Goal: Complete application form

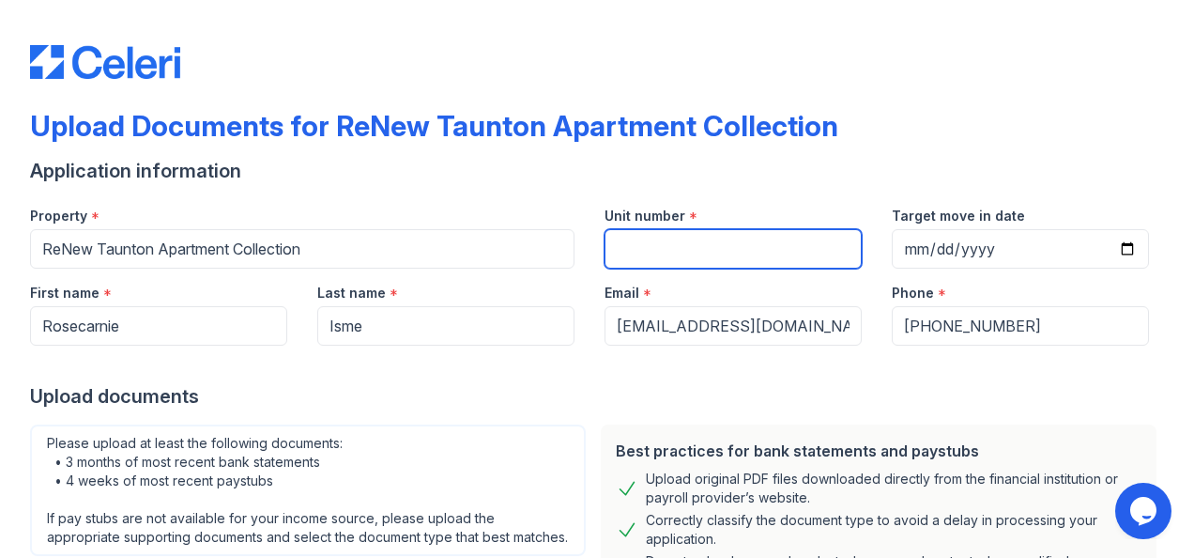
click at [791, 245] on input "Unit number" at bounding box center [733, 248] width 257 height 39
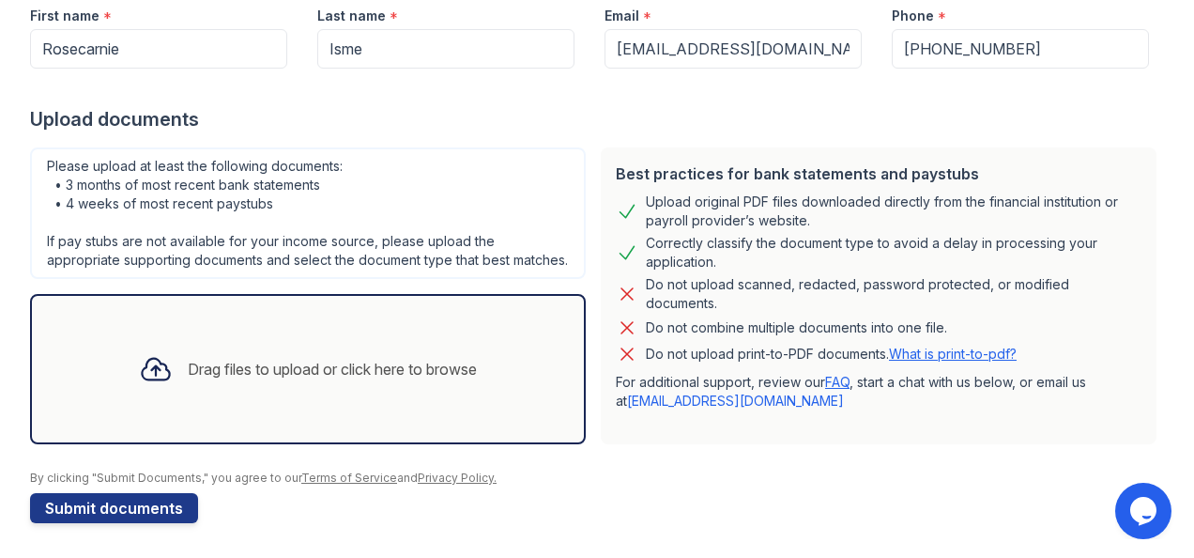
scroll to position [297, 0]
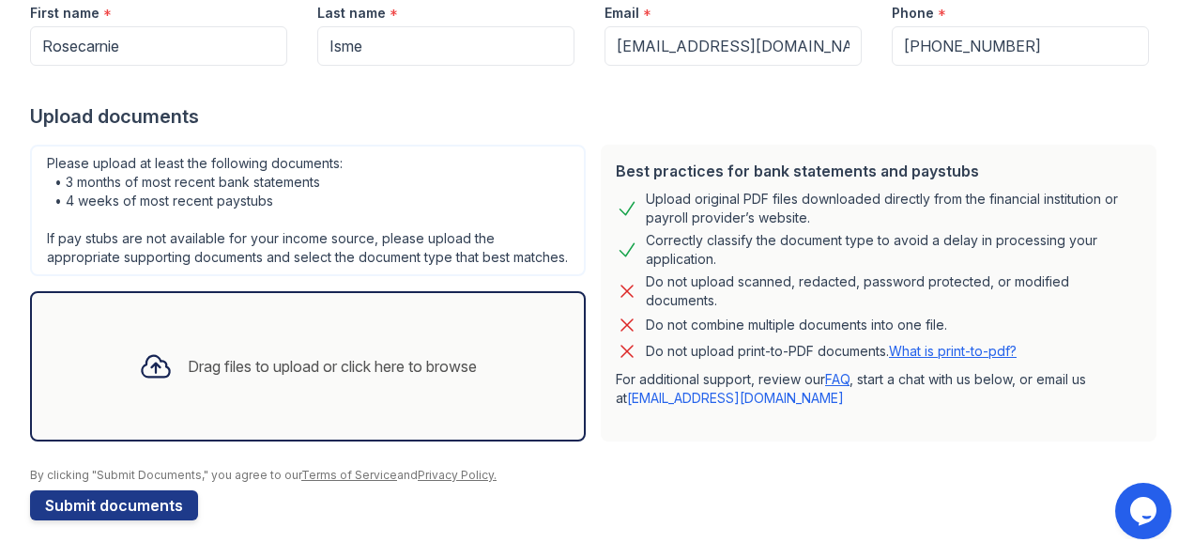
type input "104B"
click at [414, 368] on div "Drag files to upload or click here to browse" at bounding box center [332, 366] width 289 height 23
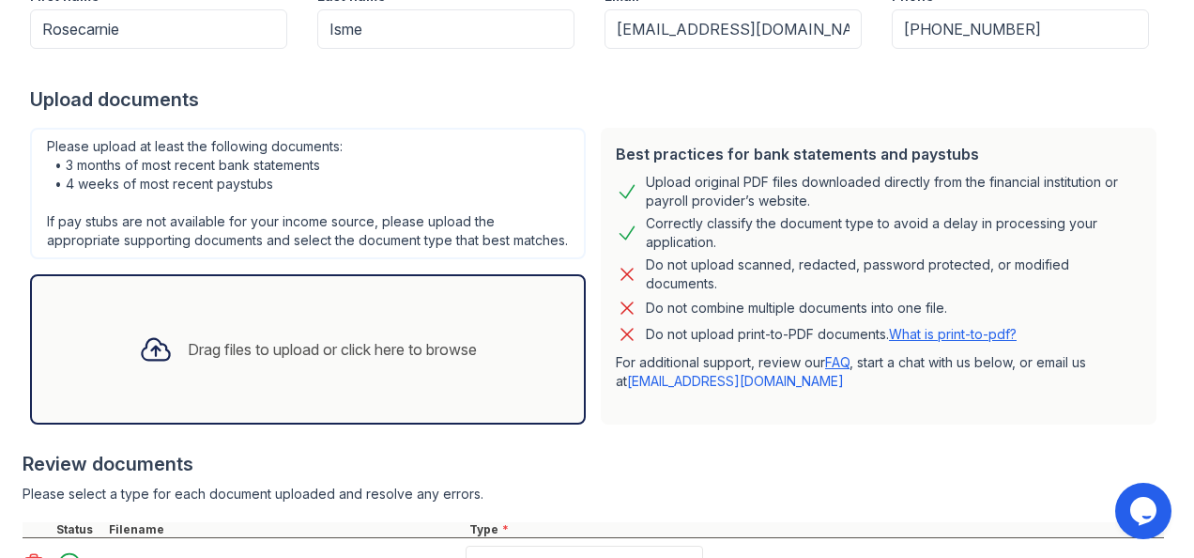
click at [302, 361] on div "Drag files to upload or click here to browse" at bounding box center [332, 349] width 289 height 23
drag, startPoint x: 596, startPoint y: 443, endPoint x: 600, endPoint y: 474, distance: 31.2
click at [601, 473] on div "Review documents" at bounding box center [594, 464] width 1142 height 26
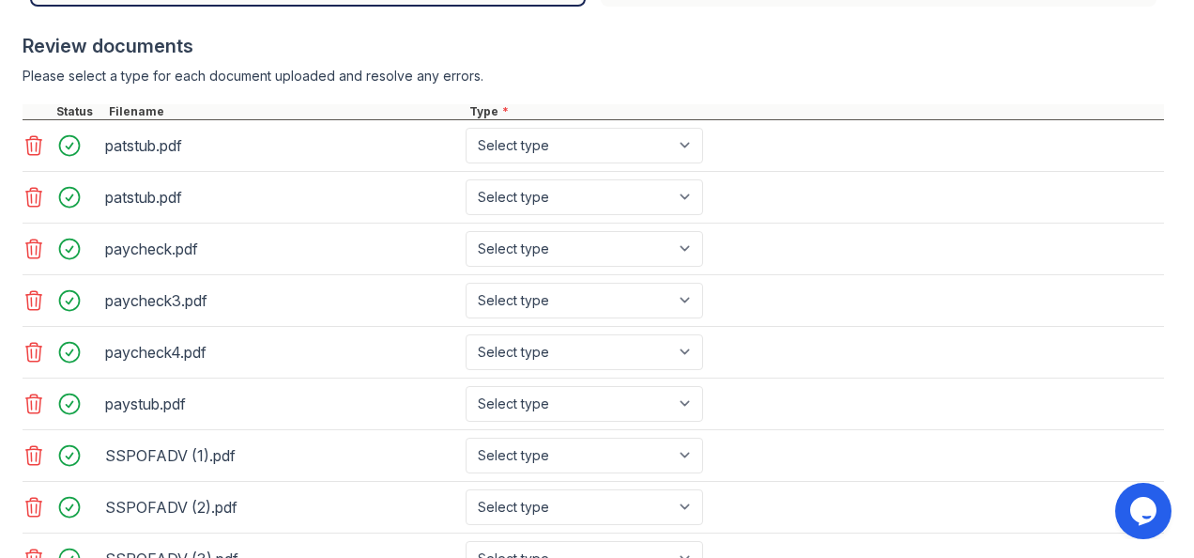
scroll to position [715, 0]
click at [689, 163] on select "Select type Paystub Bank Statement Offer Letter Tax Documents Benefit Award Let…" at bounding box center [585, 146] width 238 height 36
select select "paystub"
click at [466, 144] on select "Select type Paystub Bank Statement Offer Letter Tax Documents Benefit Award Let…" at bounding box center [585, 146] width 238 height 36
click at [31, 155] on icon at bounding box center [34, 145] width 16 height 19
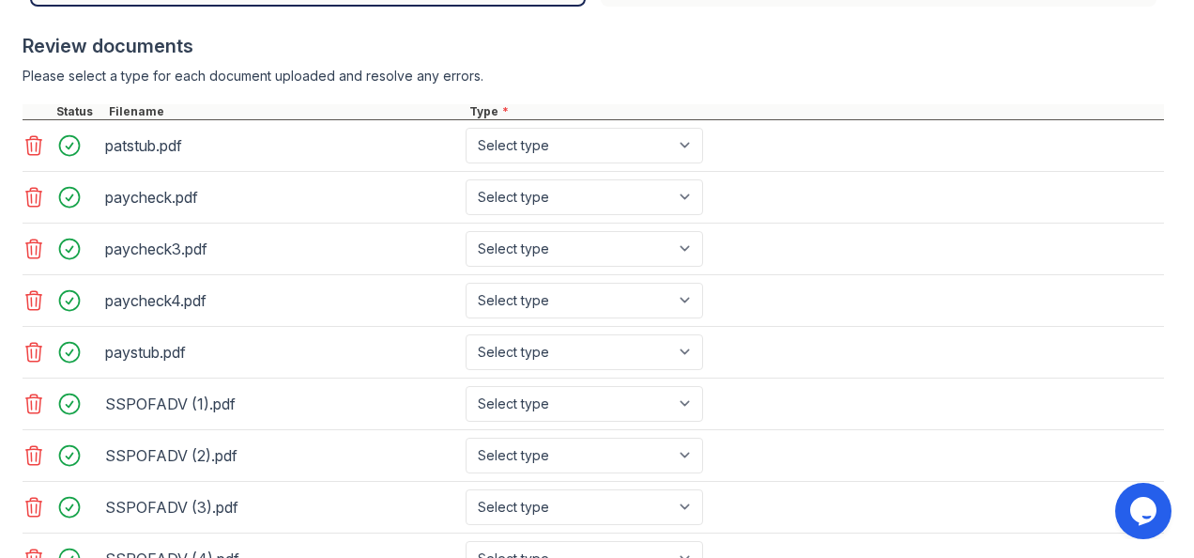
click at [31, 155] on icon at bounding box center [34, 145] width 16 height 19
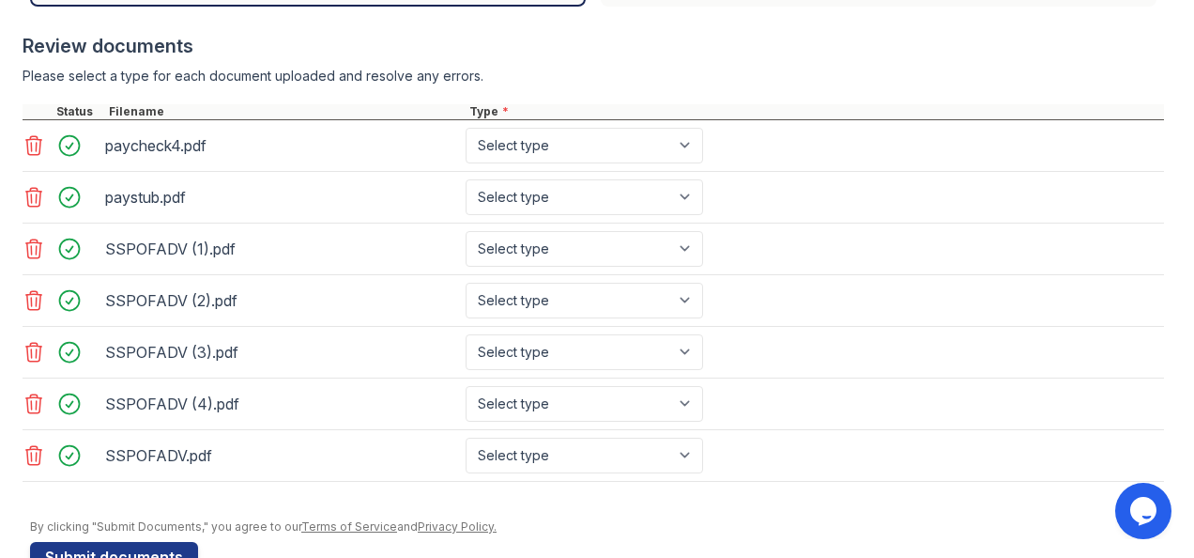
click at [31, 155] on icon at bounding box center [34, 145] width 16 height 19
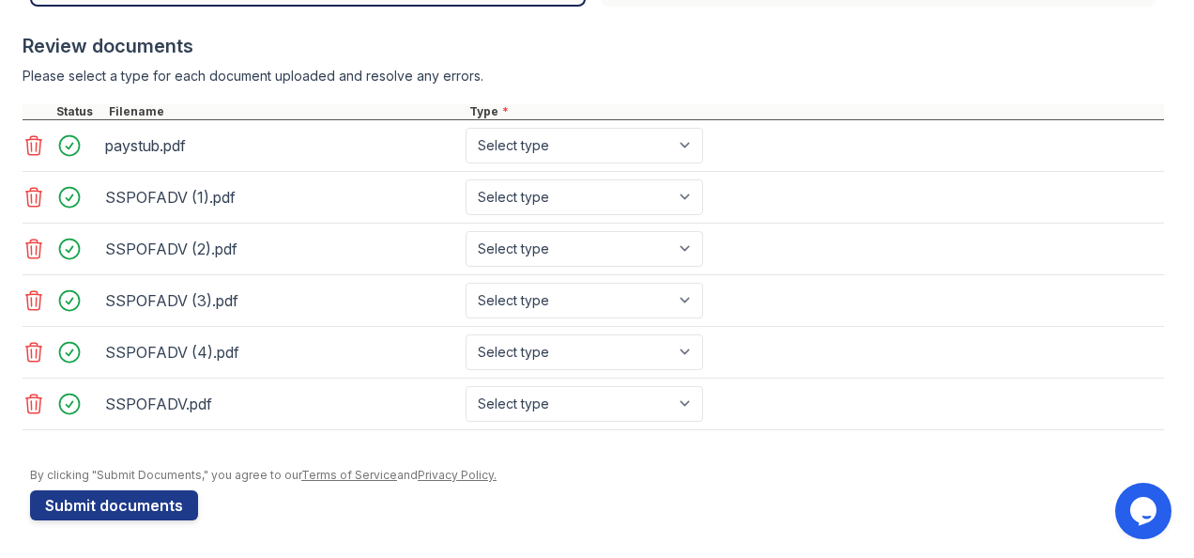
click at [31, 155] on icon at bounding box center [34, 145] width 16 height 19
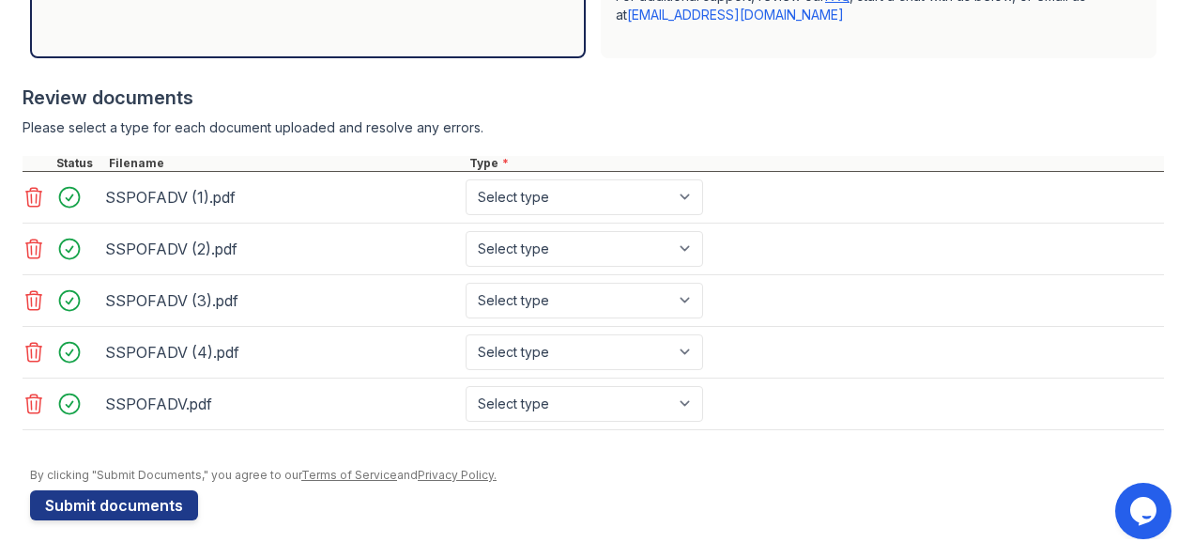
click at [31, 161] on div at bounding box center [38, 163] width 30 height 15
click at [23, 205] on icon at bounding box center [34, 197] width 23 height 23
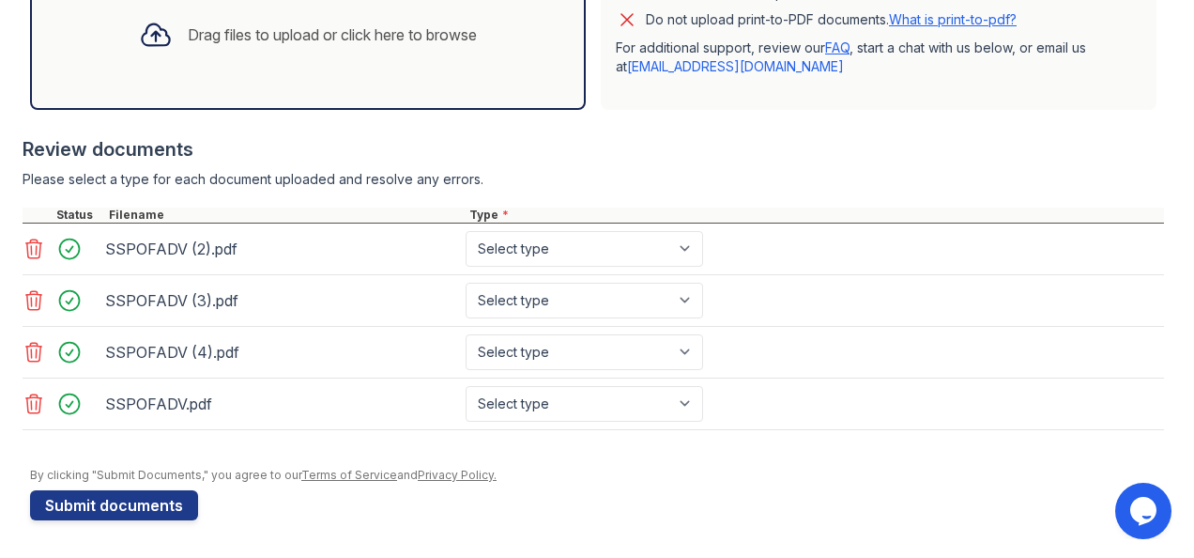
scroll to position [624, 0]
click at [23, 205] on div at bounding box center [594, 198] width 1142 height 19
click at [31, 402] on icon at bounding box center [34, 403] width 16 height 19
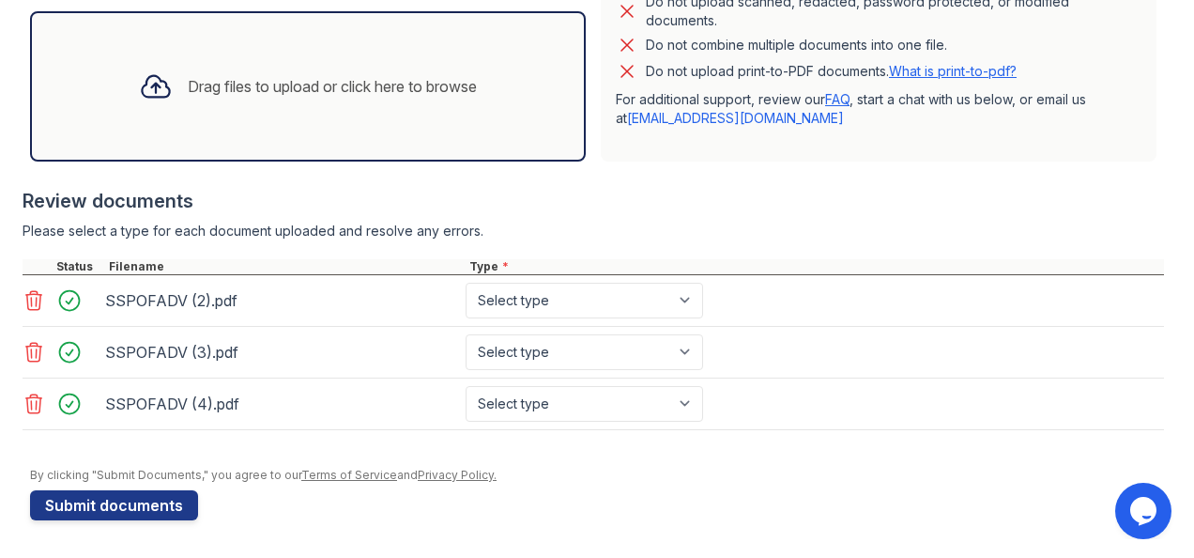
click at [31, 402] on icon at bounding box center [34, 403] width 16 height 19
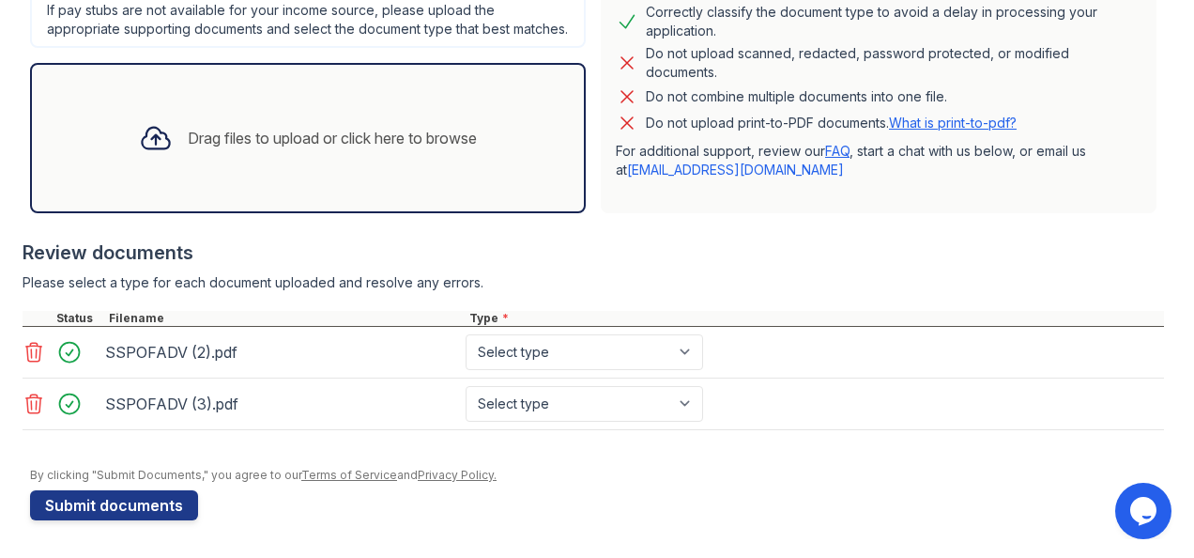
click at [31, 402] on icon at bounding box center [34, 403] width 16 height 19
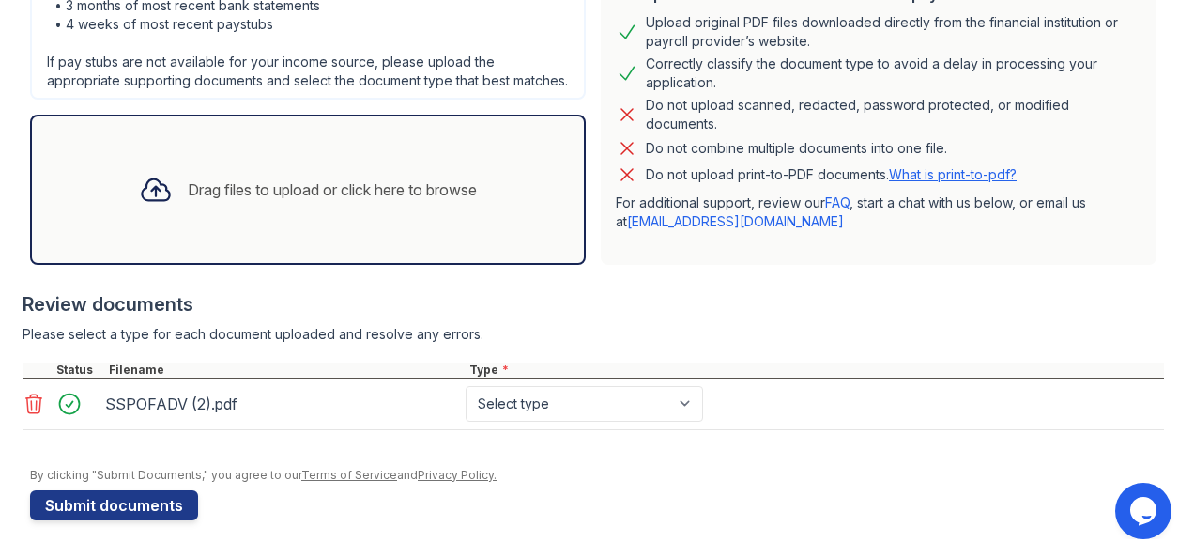
click at [31, 402] on icon at bounding box center [34, 403] width 16 height 19
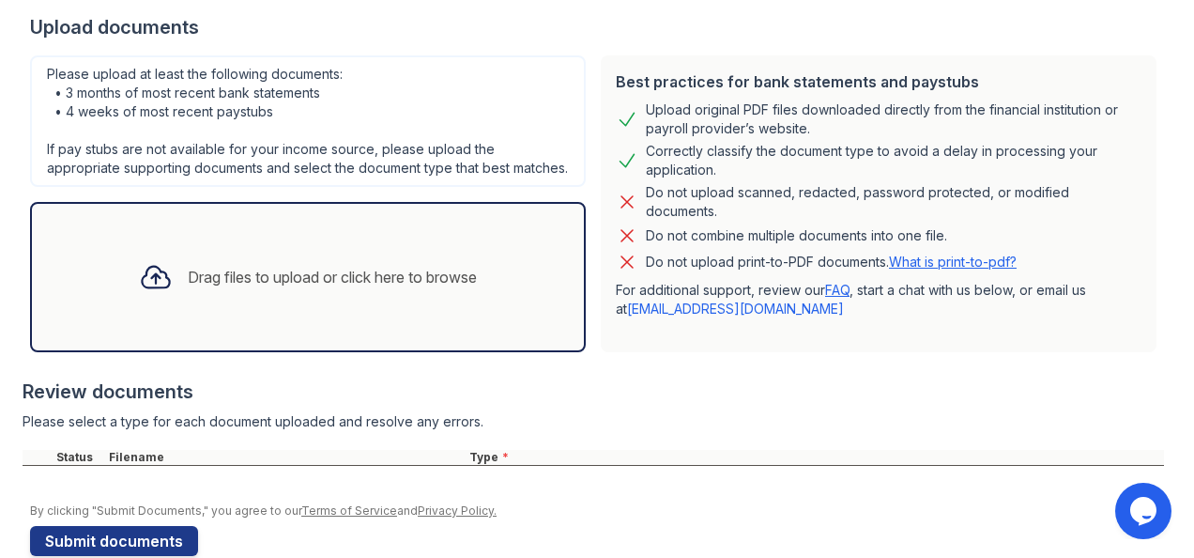
scroll to position [367, 0]
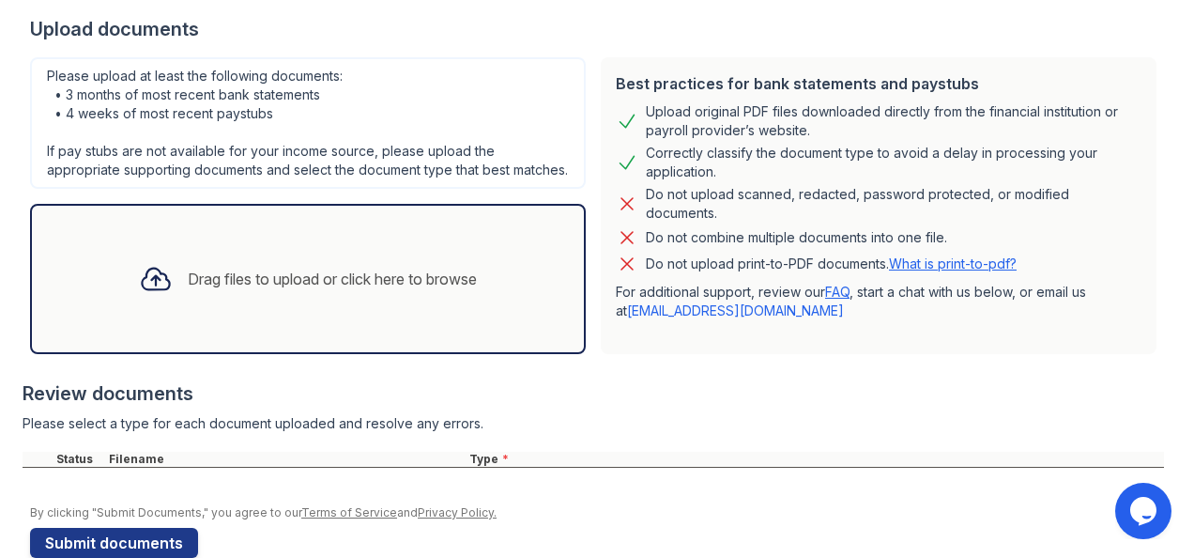
click at [300, 290] on div "Drag files to upload or click here to browse" at bounding box center [332, 279] width 289 height 23
click at [332, 290] on div "Drag files to upload or click here to browse" at bounding box center [332, 279] width 289 height 23
